Goal: Navigation & Orientation: Find specific page/section

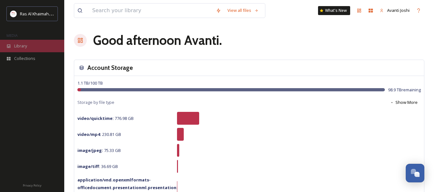
click at [11, 46] on div "Library" at bounding box center [32, 46] width 64 height 13
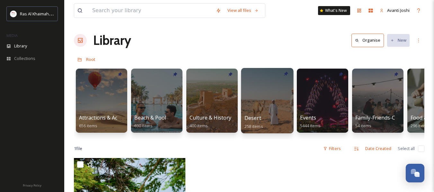
click at [275, 106] on div at bounding box center [267, 100] width 52 height 65
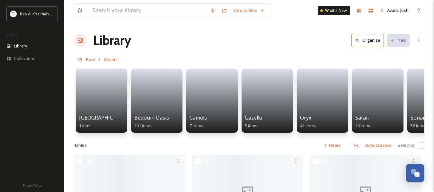
scroll to position [32, 0]
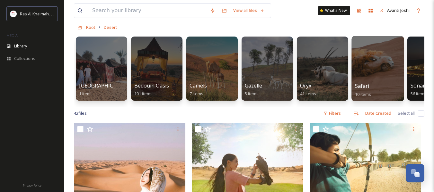
click at [378, 70] on div at bounding box center [377, 68] width 52 height 65
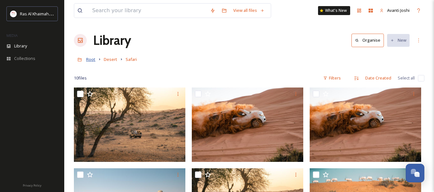
click at [88, 59] on span "Root" at bounding box center [90, 59] width 9 height 6
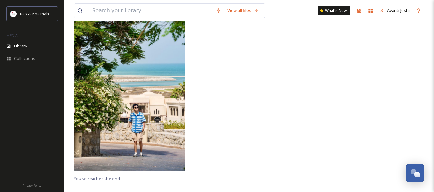
scroll to position [3, 0]
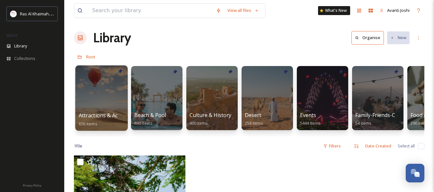
click at [109, 103] on div at bounding box center [101, 97] width 52 height 65
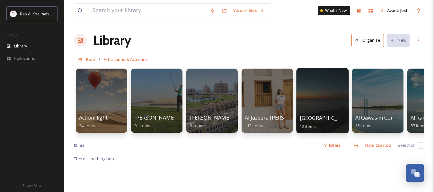
drag, startPoint x: 103, startPoint y: 115, endPoint x: 301, endPoint y: 102, distance: 198.8
click at [103, 115] on span "ActionFlight" at bounding box center [93, 117] width 29 height 7
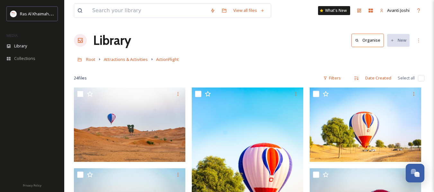
click at [91, 63] on link "Root" at bounding box center [90, 60] width 9 height 8
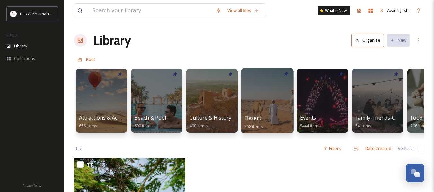
click at [259, 108] on div at bounding box center [267, 100] width 52 height 65
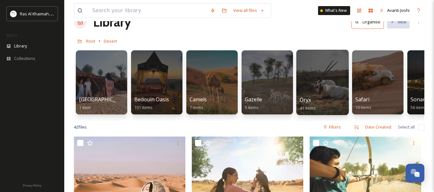
scroll to position [17, 0]
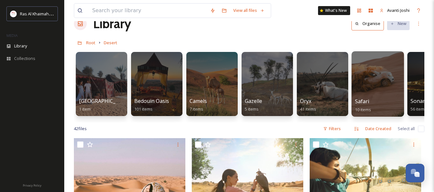
click at [375, 92] on div at bounding box center [377, 83] width 52 height 65
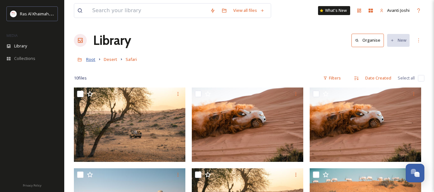
click at [87, 60] on span "Root" at bounding box center [90, 59] width 9 height 6
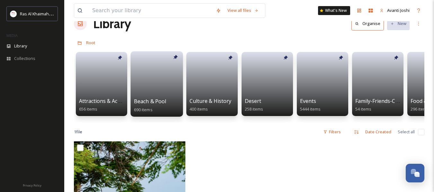
scroll to position [32, 0]
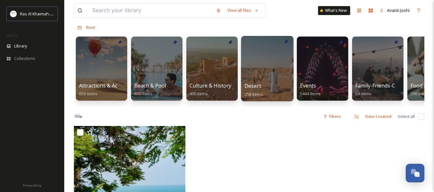
click at [247, 72] on div at bounding box center [267, 68] width 52 height 65
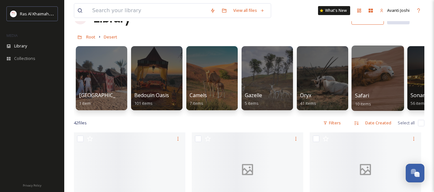
scroll to position [32, 0]
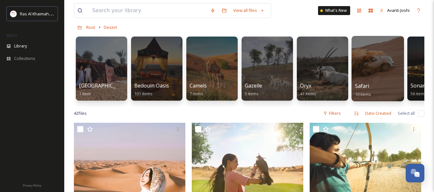
click at [387, 81] on div at bounding box center [377, 68] width 52 height 65
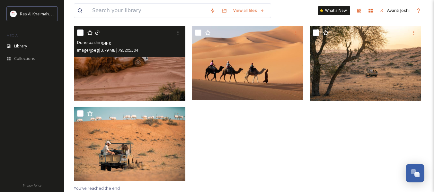
scroll to position [191, 0]
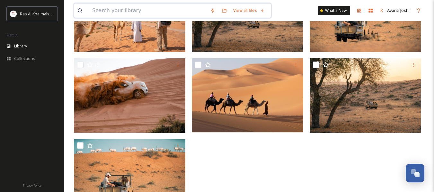
click at [115, 12] on input at bounding box center [148, 11] width 118 height 14
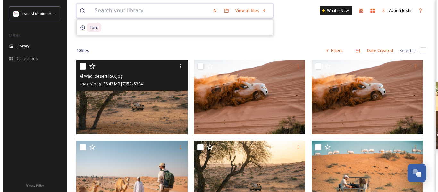
scroll to position [0, 0]
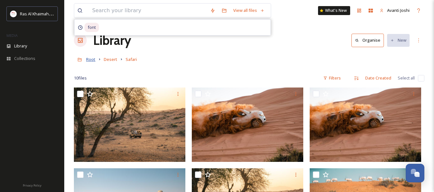
click at [86, 61] on span "Root" at bounding box center [90, 59] width 9 height 6
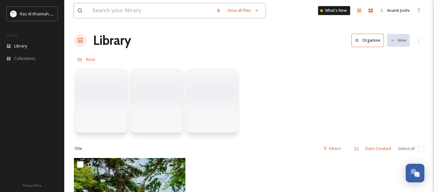
click at [112, 12] on input at bounding box center [151, 11] width 124 height 14
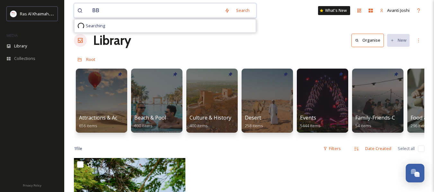
type input "BBQ"
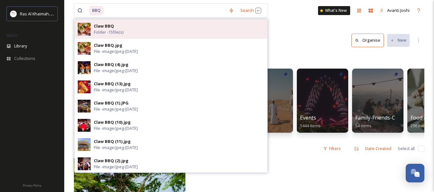
click at [112, 30] on span "Folder - 15 file(s)" at bounding box center [109, 32] width 30 height 6
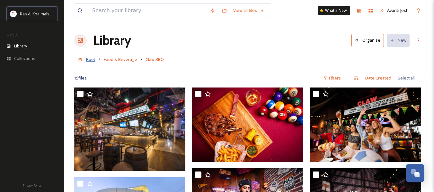
click at [89, 59] on span "Root" at bounding box center [90, 59] width 9 height 6
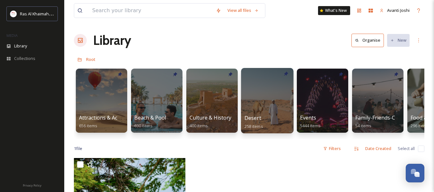
click at [276, 101] on div at bounding box center [267, 100] width 52 height 65
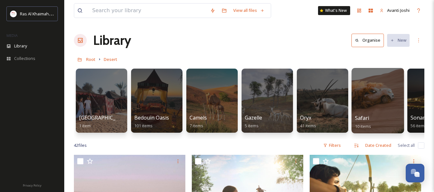
click at [359, 114] on div at bounding box center [377, 100] width 52 height 65
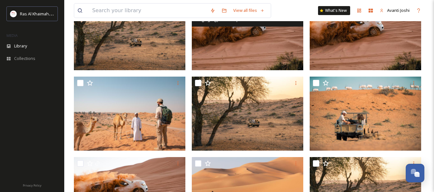
scroll to position [94, 0]
